Goal: Find specific page/section

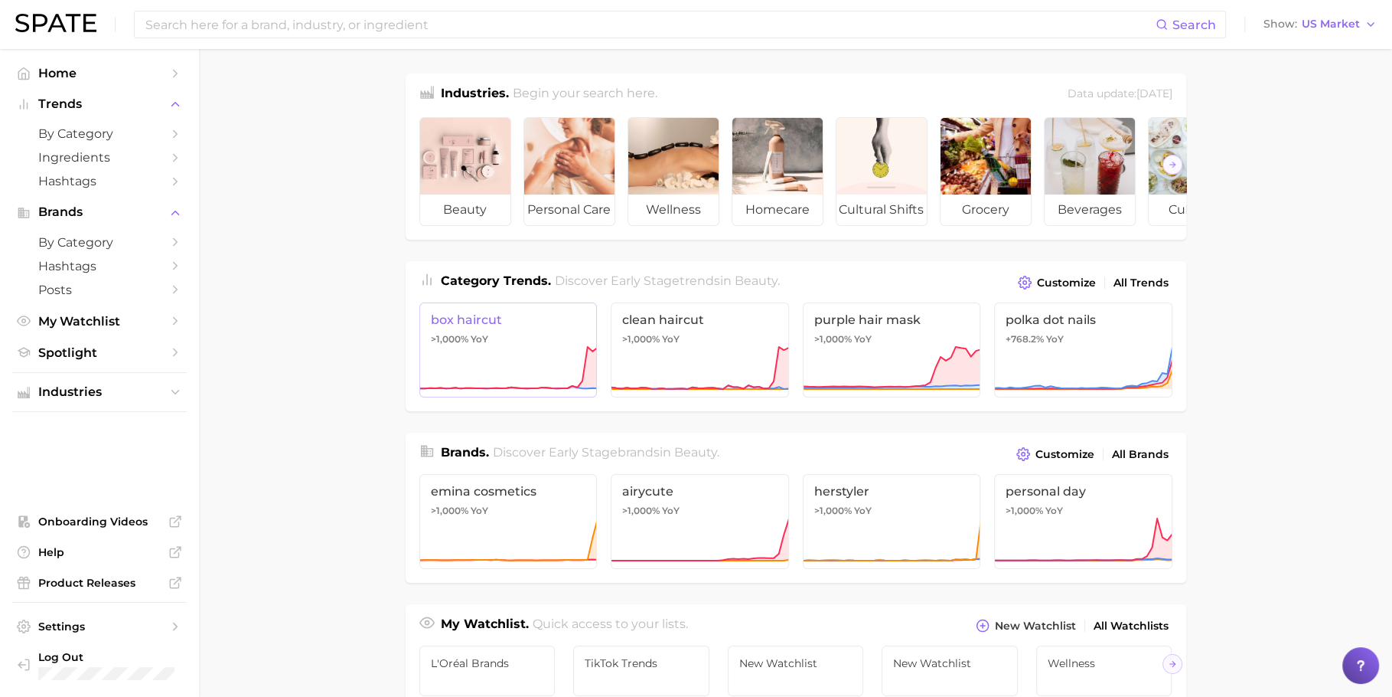
click at [511, 391] on icon at bounding box center [508, 368] width 178 height 46
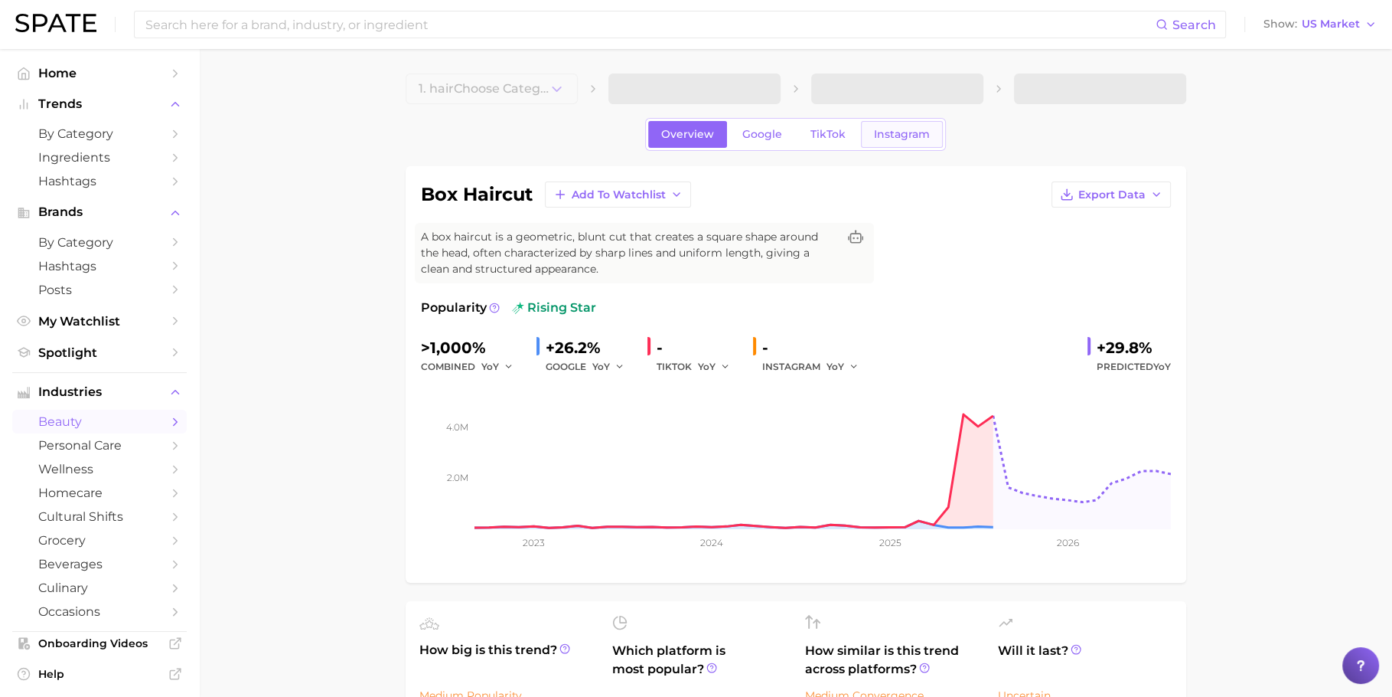
click at [889, 135] on span "Instagram" at bounding box center [902, 134] width 56 height 13
